Goal: Information Seeking & Learning: Learn about a topic

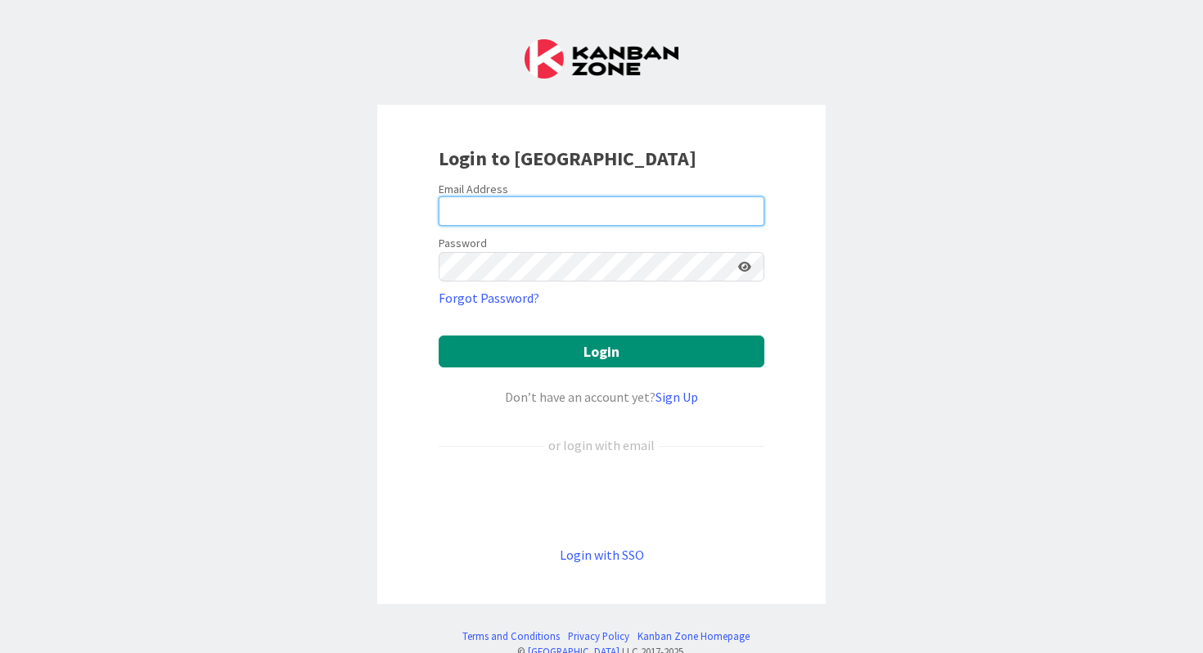
click at [507, 212] on input "email" at bounding box center [602, 210] width 326 height 29
type input "[PERSON_NAME][EMAIL_ADDRESS][PERSON_NAME][DOMAIN_NAME]"
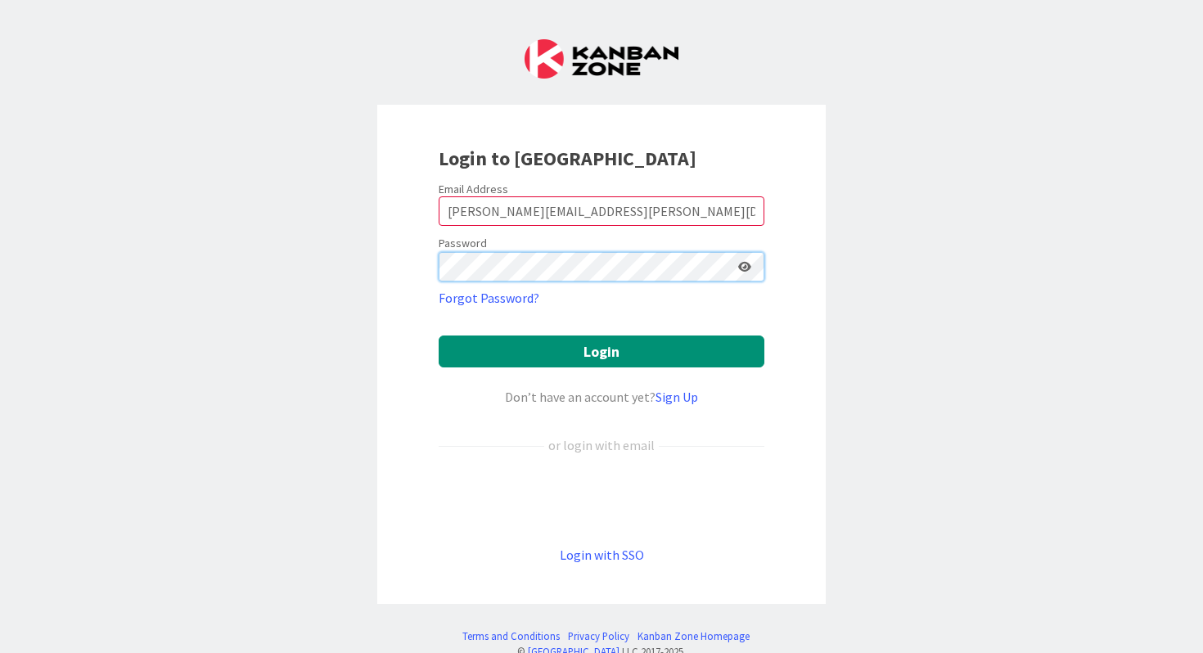
click at [439, 336] on button "Login" at bounding box center [602, 352] width 326 height 32
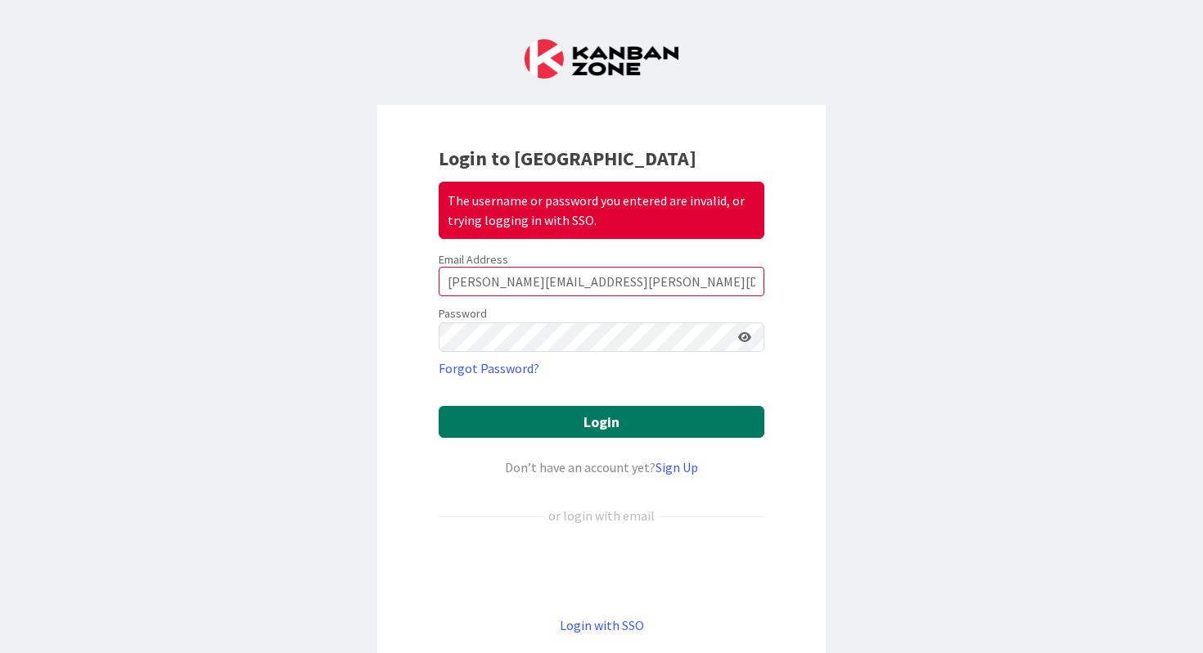
click at [539, 426] on button "Login" at bounding box center [602, 422] width 326 height 32
click at [597, 421] on button "Login" at bounding box center [602, 422] width 326 height 32
click at [570, 419] on button "Login" at bounding box center [602, 422] width 326 height 32
click at [594, 422] on button "Login" at bounding box center [602, 422] width 326 height 32
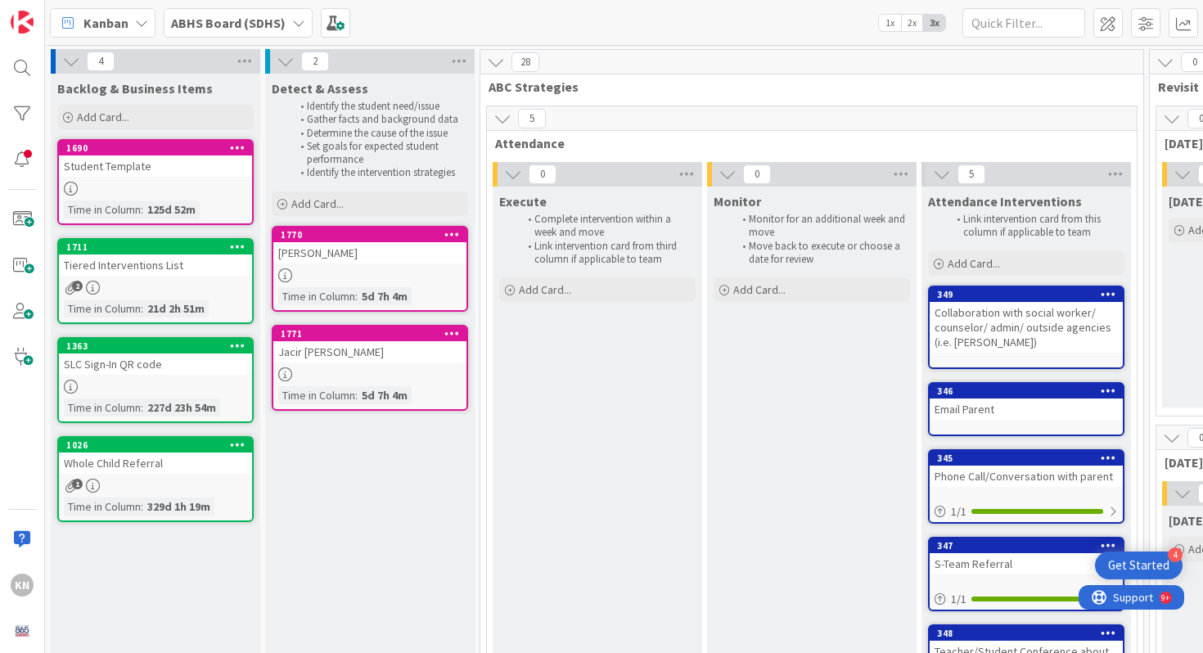
click at [328, 251] on div "[PERSON_NAME]" at bounding box center [369, 252] width 193 height 21
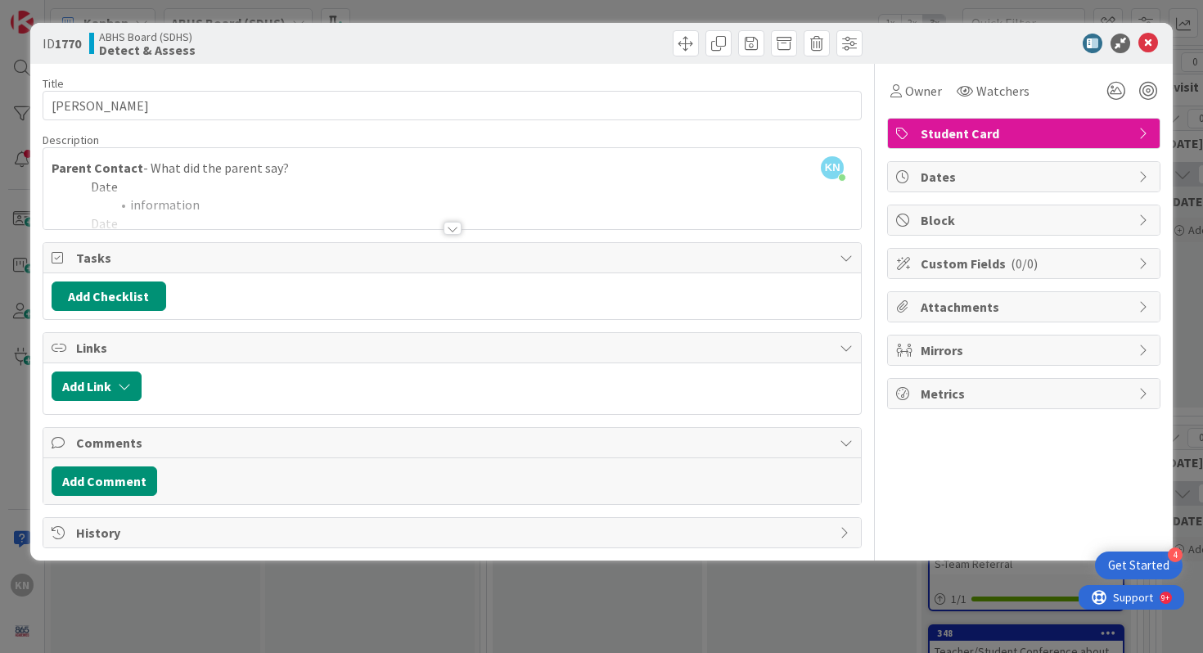
click at [454, 226] on div at bounding box center [453, 228] width 18 height 13
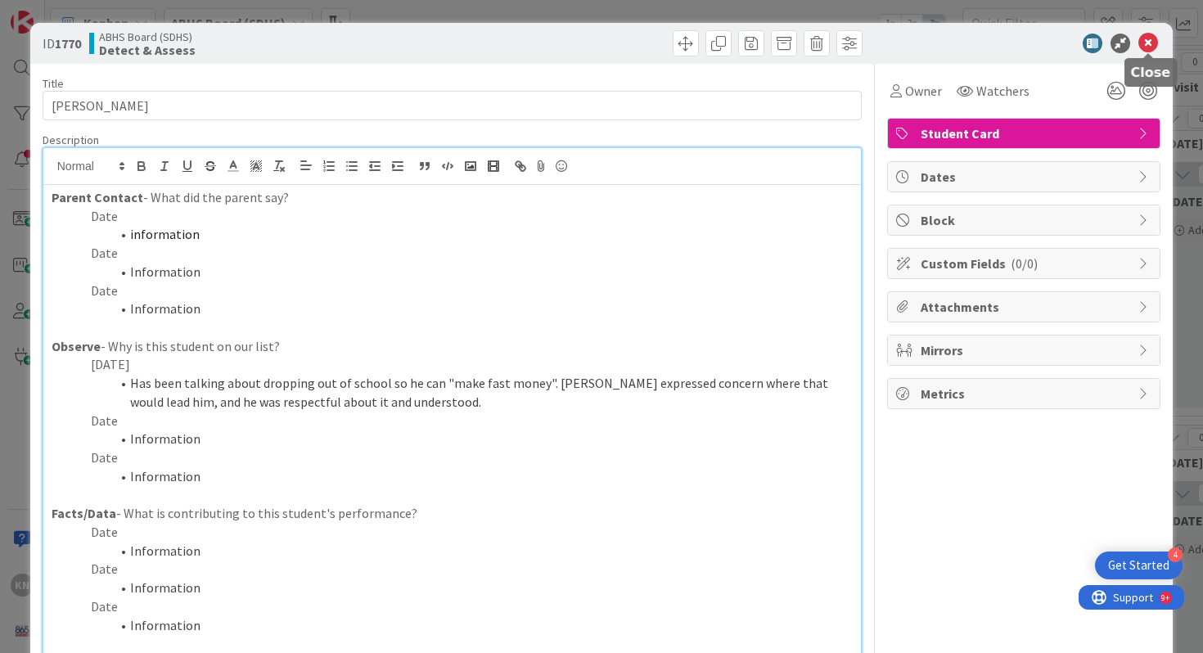
click at [1152, 43] on icon at bounding box center [1148, 44] width 20 height 20
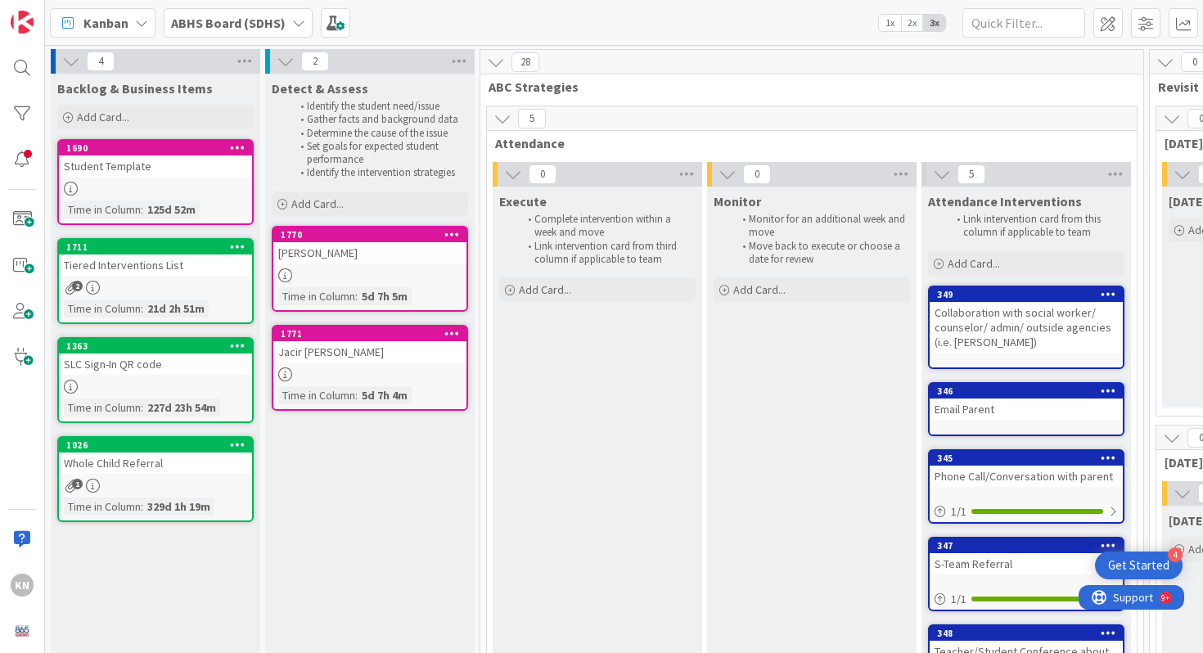
click at [307, 351] on div "Jacir [PERSON_NAME]" at bounding box center [369, 351] width 193 height 21
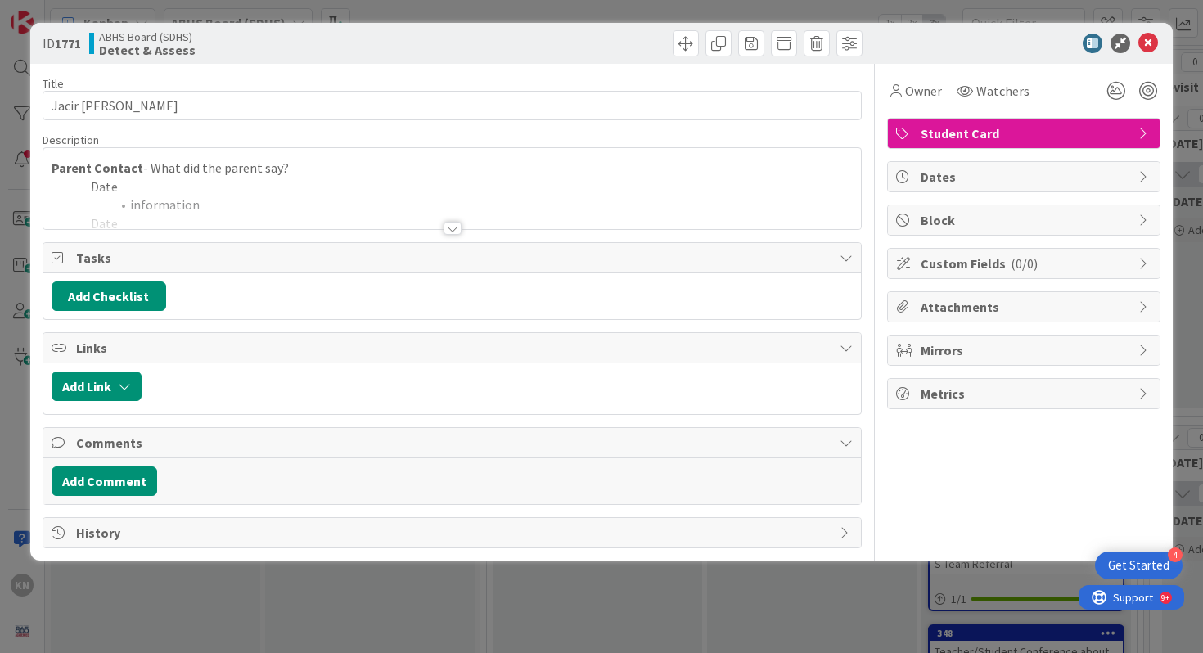
click at [455, 225] on div at bounding box center [453, 228] width 18 height 13
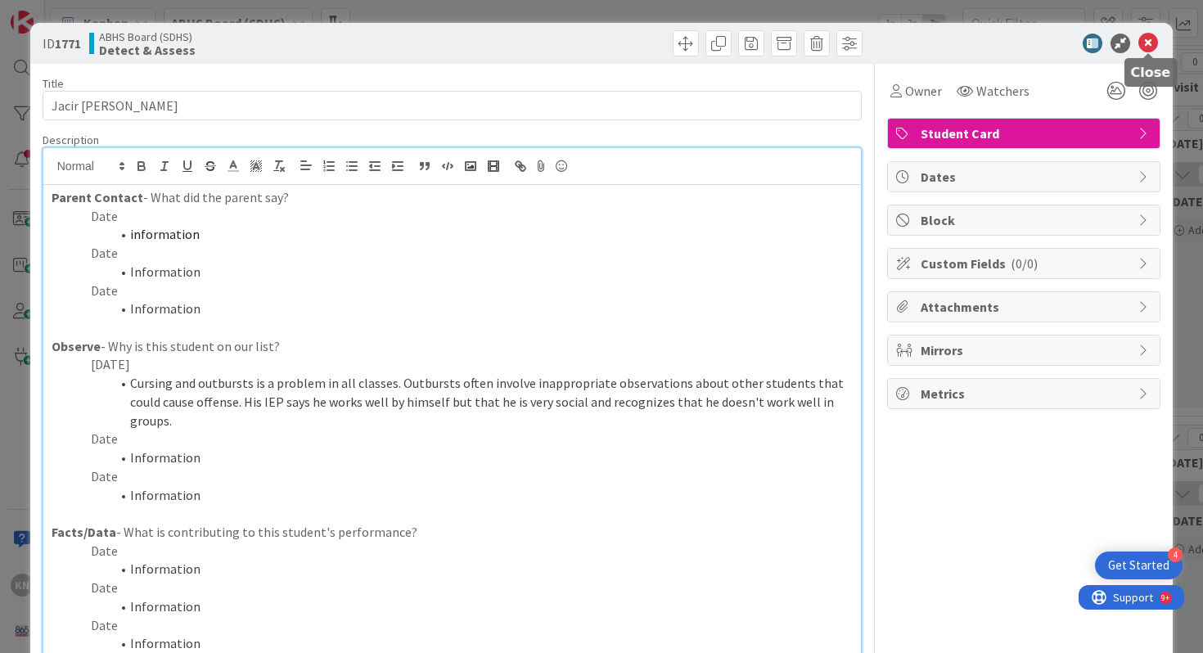
click at [1149, 41] on icon at bounding box center [1148, 44] width 20 height 20
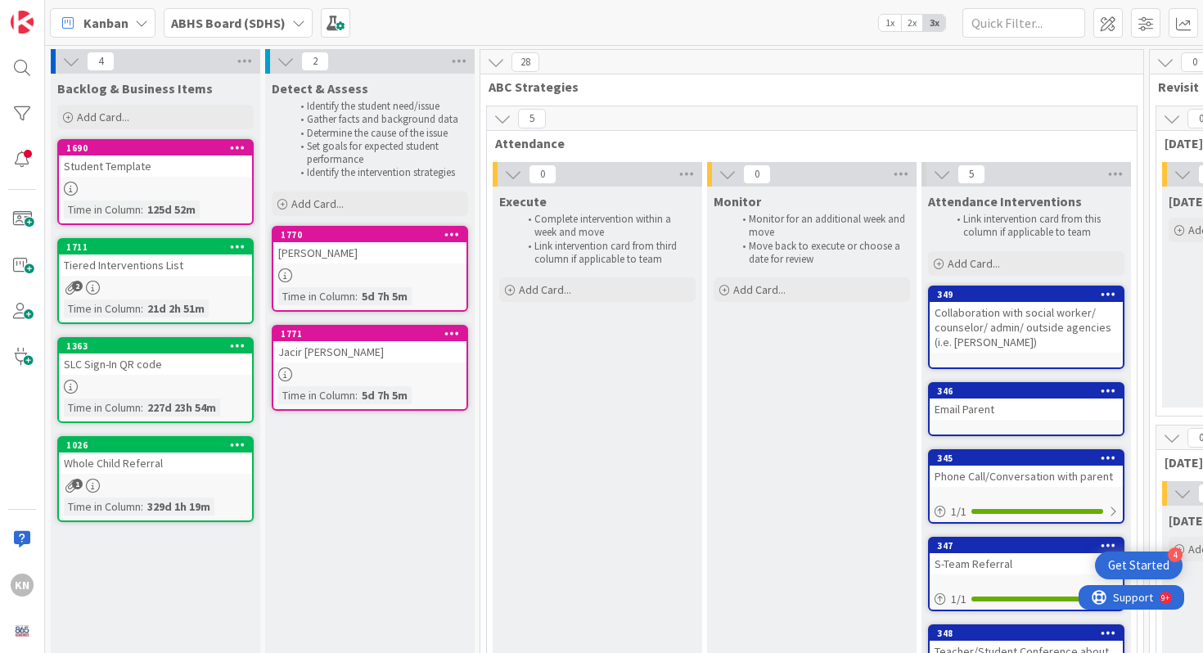
click at [355, 349] on div "Jacir [PERSON_NAME]" at bounding box center [369, 351] width 193 height 21
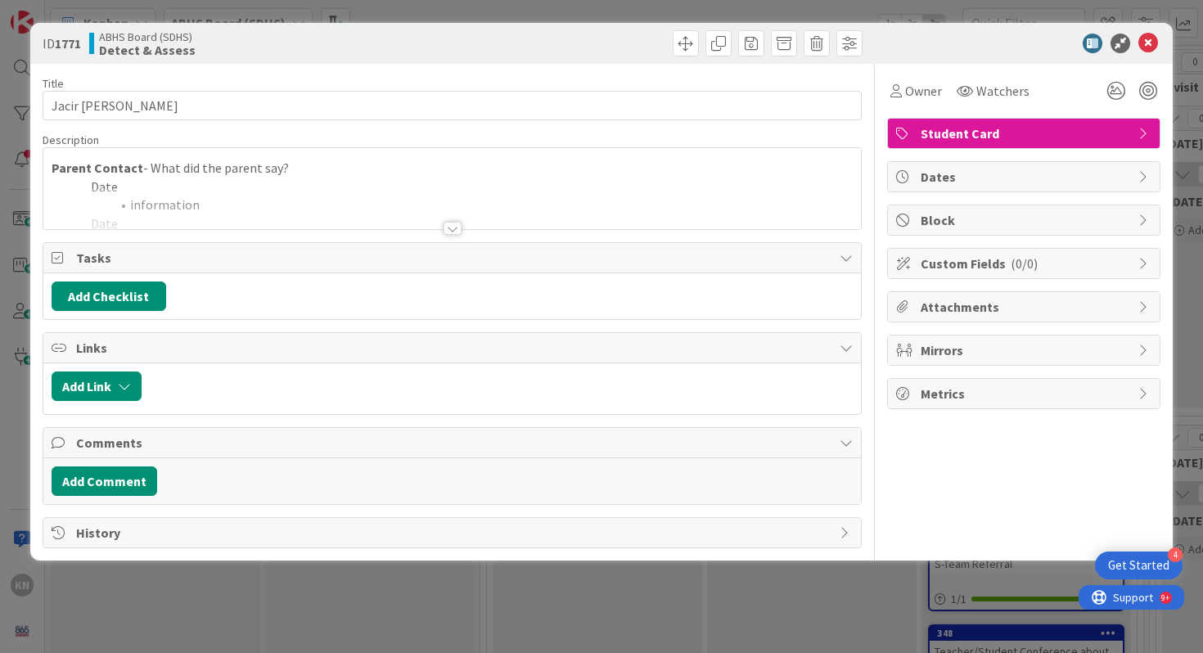
click at [449, 230] on div at bounding box center [453, 228] width 18 height 13
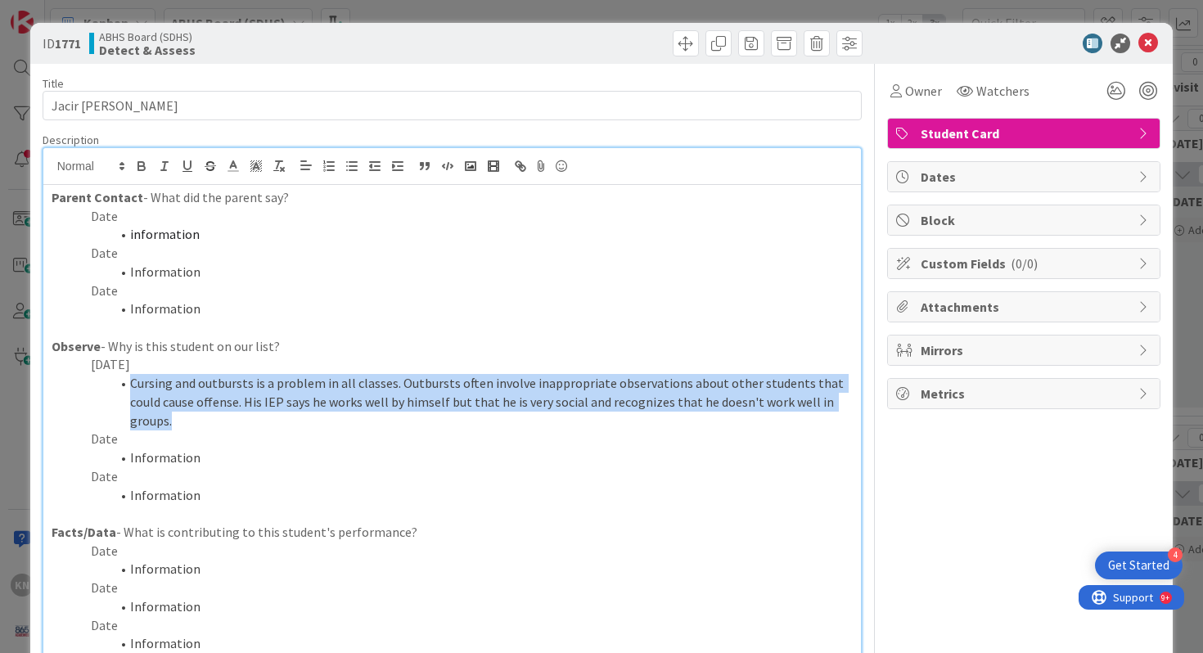
drag, startPoint x: 131, startPoint y: 386, endPoint x: 832, endPoint y: 397, distance: 700.7
click at [832, 397] on li "Cursing and outbursts is a problem in all classes. Outbursts often involve inap…" at bounding box center [462, 402] width 782 height 56
copy li "Cursing and outbursts is a problem in all classes. Outbursts often involve inap…"
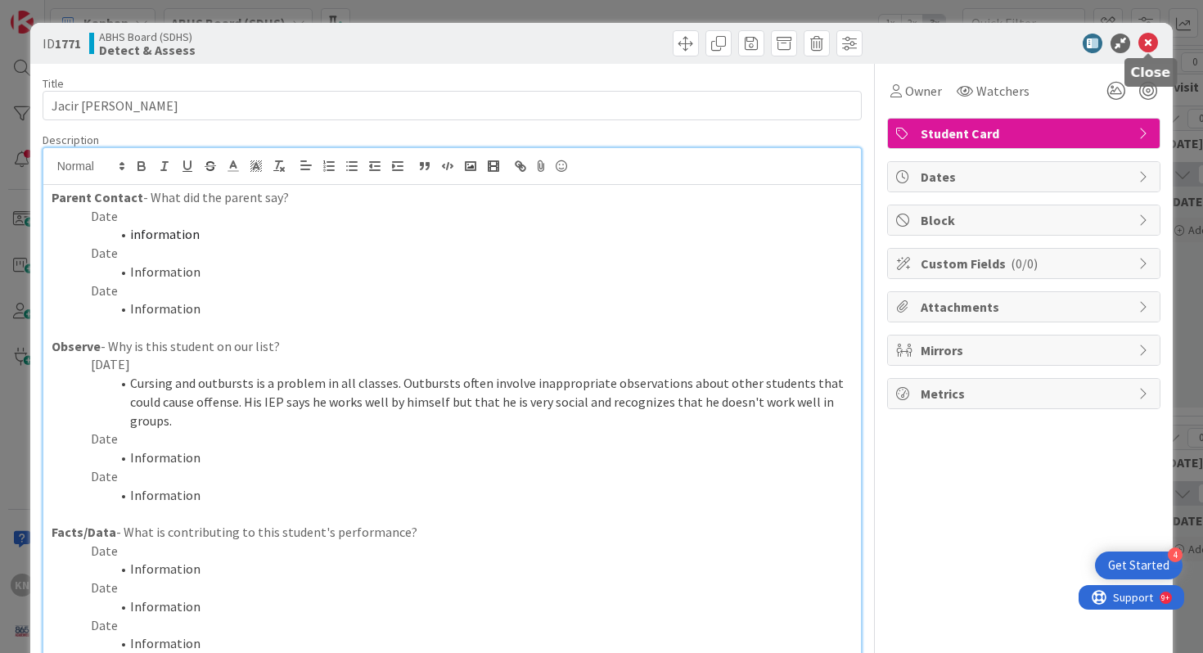
click at [1149, 43] on icon at bounding box center [1148, 44] width 20 height 20
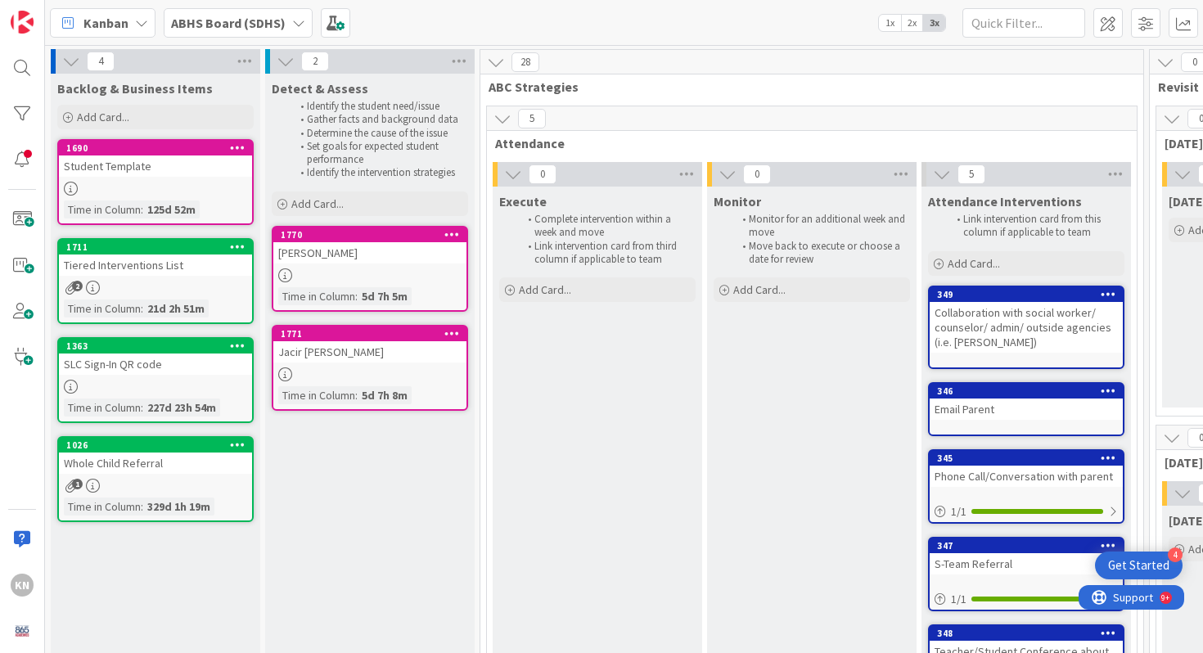
click at [359, 271] on div at bounding box center [369, 275] width 193 height 14
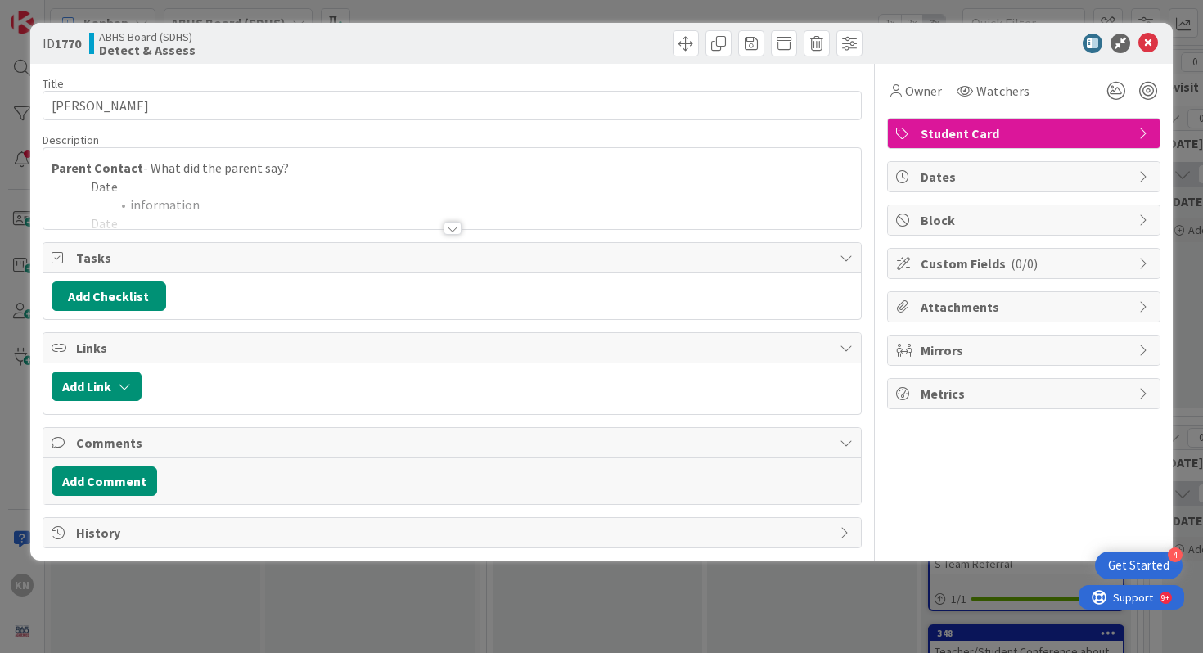
click at [457, 226] on div at bounding box center [453, 228] width 18 height 13
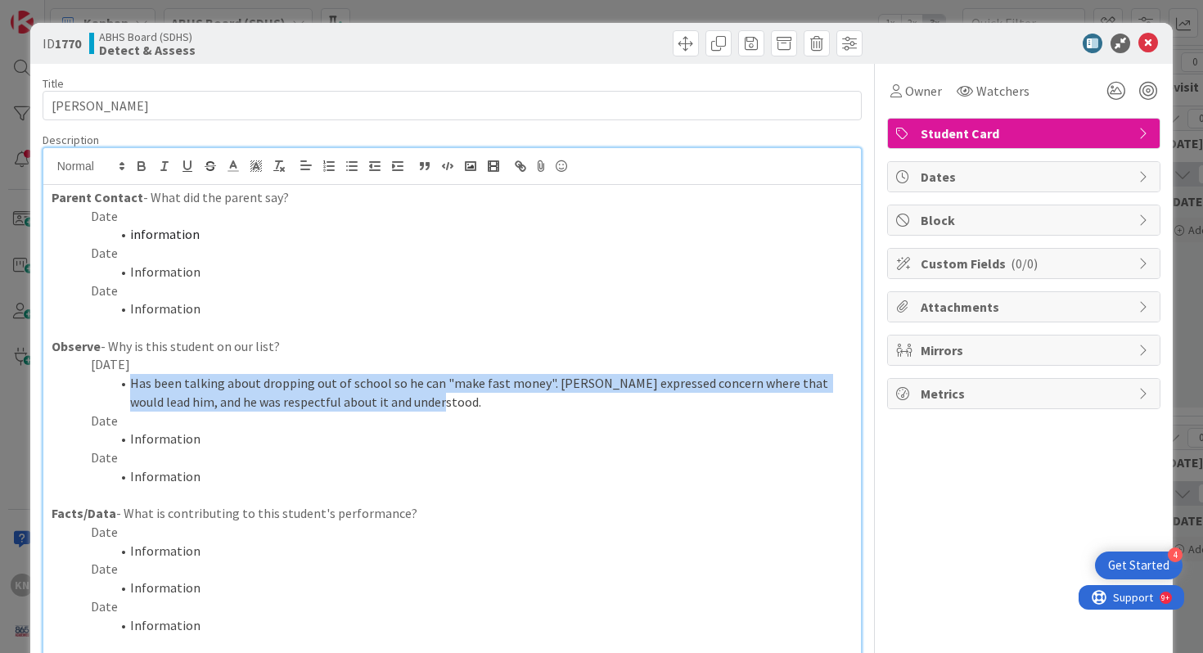
drag, startPoint x: 132, startPoint y: 385, endPoint x: 399, endPoint y: 402, distance: 267.4
click at [399, 402] on li "Has been talking about dropping out of school so he can "make fast money". [PER…" at bounding box center [462, 392] width 782 height 37
copy li "Has been talking about dropping out of school so he can "make fast money". [PER…"
